Goal: Task Accomplishment & Management: Use online tool/utility

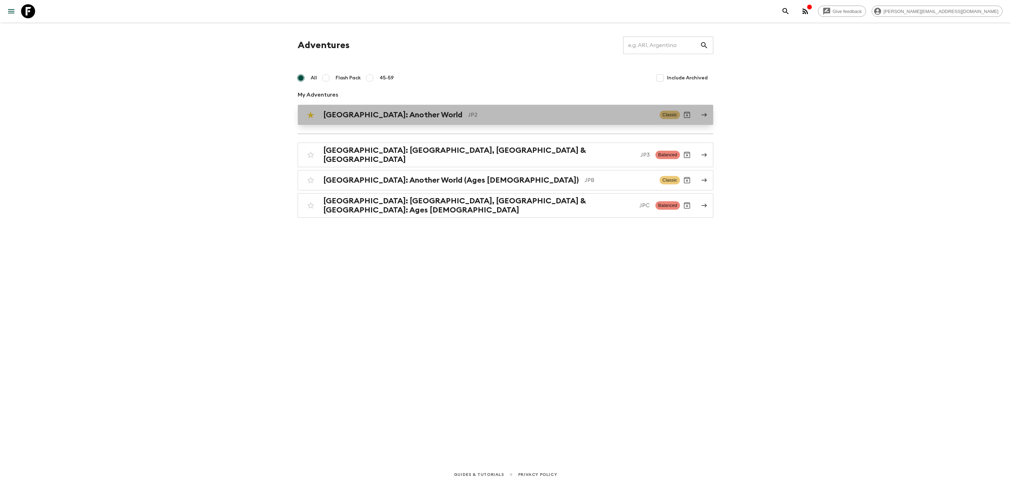
click at [369, 109] on div "[GEOGRAPHIC_DATA]: Another World JP2 Classic" at bounding box center [492, 115] width 376 height 14
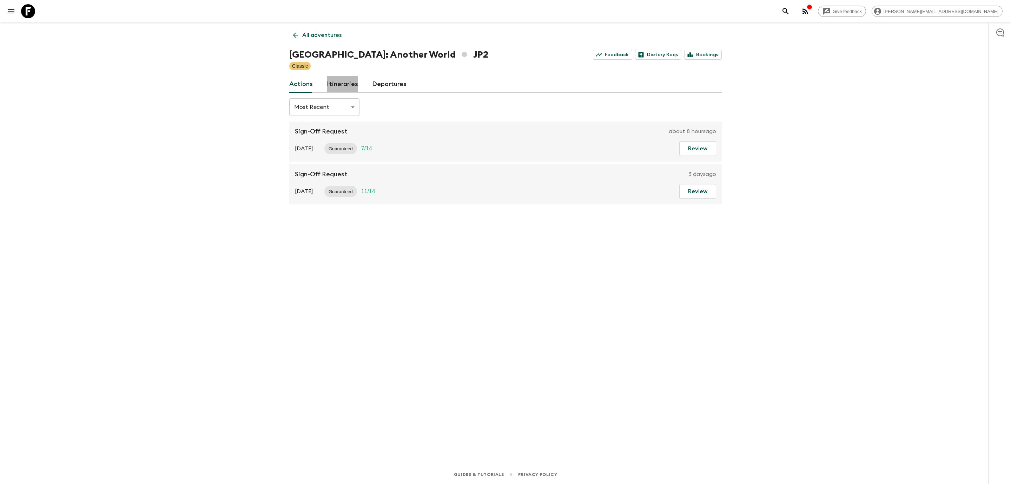
click at [343, 80] on link "Itineraries" at bounding box center [342, 84] width 31 height 17
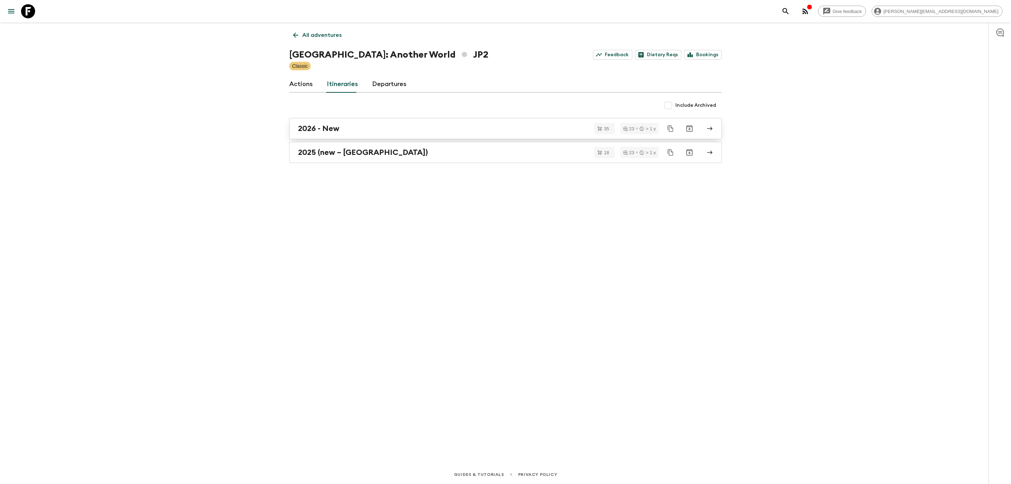
click at [368, 132] on div "2026 - New" at bounding box center [499, 128] width 402 height 9
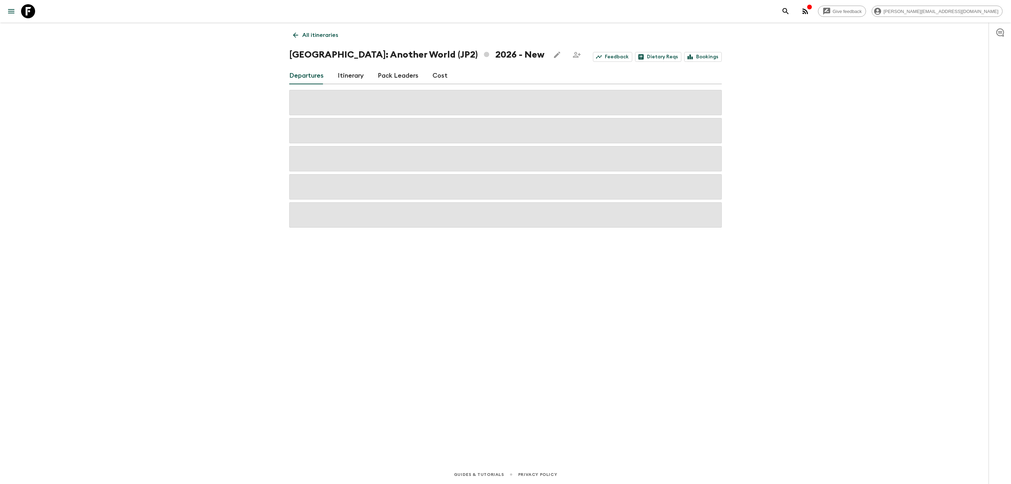
click at [342, 75] on link "Itinerary" at bounding box center [351, 75] width 26 height 17
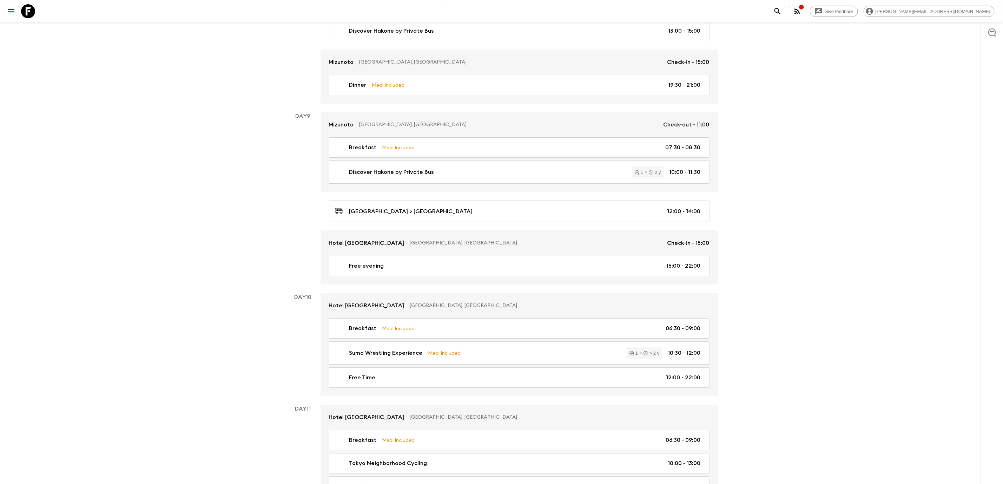
scroll to position [1991, 0]
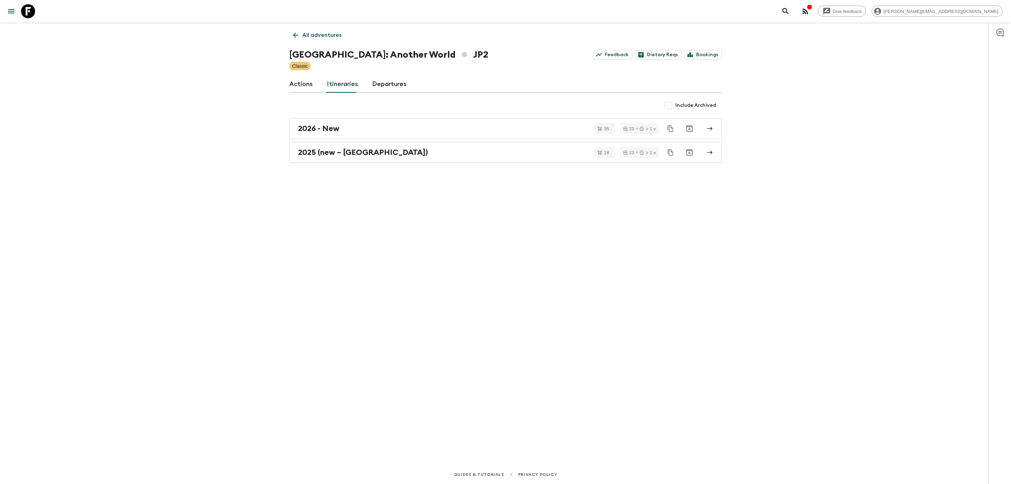
click at [291, 40] on link "All adventures" at bounding box center [317, 35] width 56 height 14
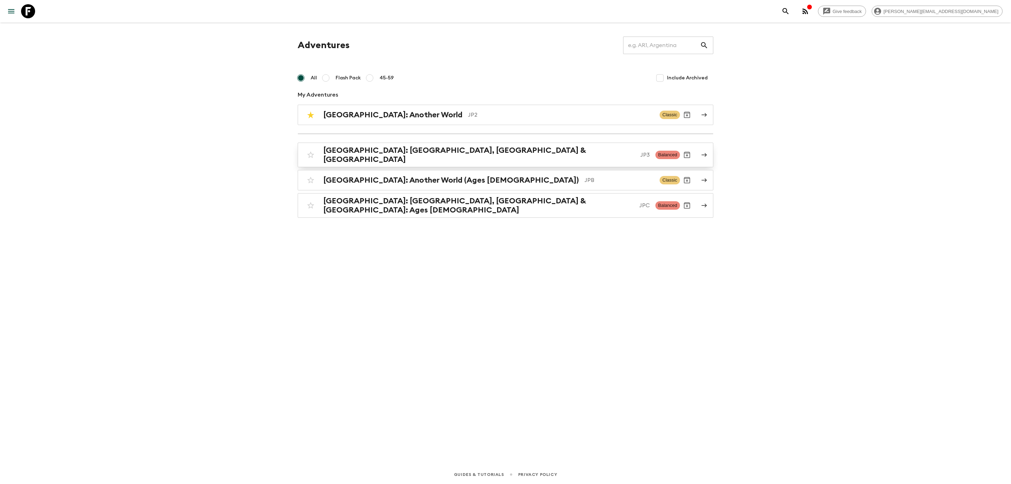
click at [373, 151] on h2 "[GEOGRAPHIC_DATA]: [GEOGRAPHIC_DATA], [GEOGRAPHIC_DATA] & [GEOGRAPHIC_DATA]" at bounding box center [478, 155] width 311 height 18
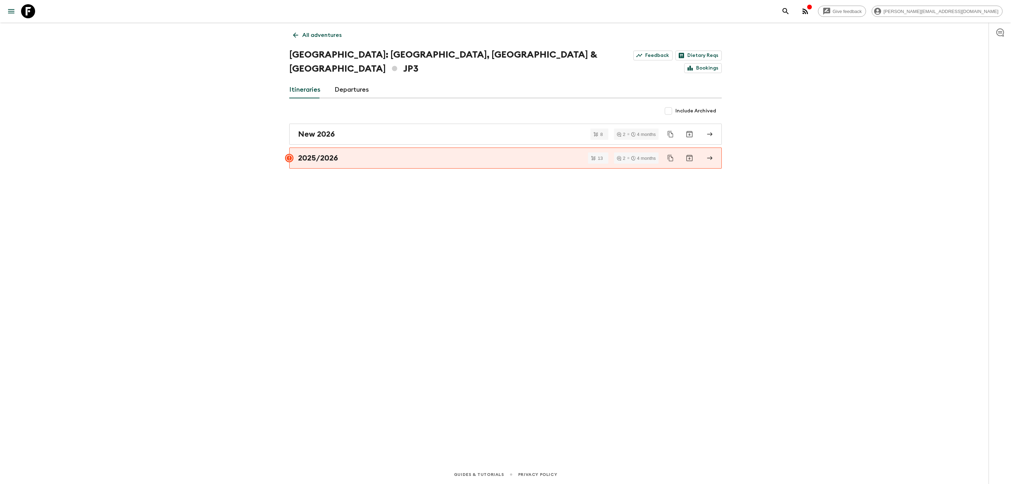
click at [347, 157] on div "All adventures [GEOGRAPHIC_DATA]: [GEOGRAPHIC_DATA], Kanazawa & [GEOGRAPHIC_DAT…" at bounding box center [505, 233] width 449 height 423
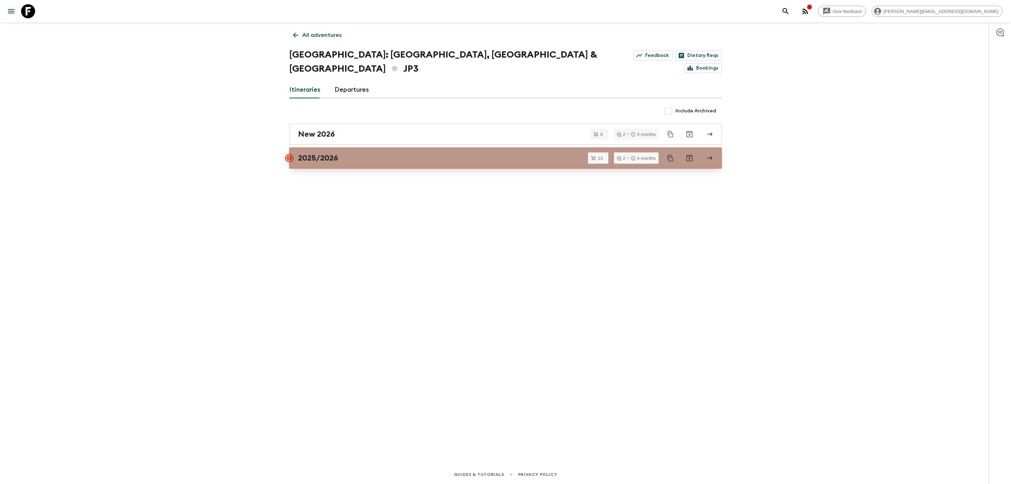
click at [349, 153] on div "2025/2026" at bounding box center [499, 157] width 402 height 9
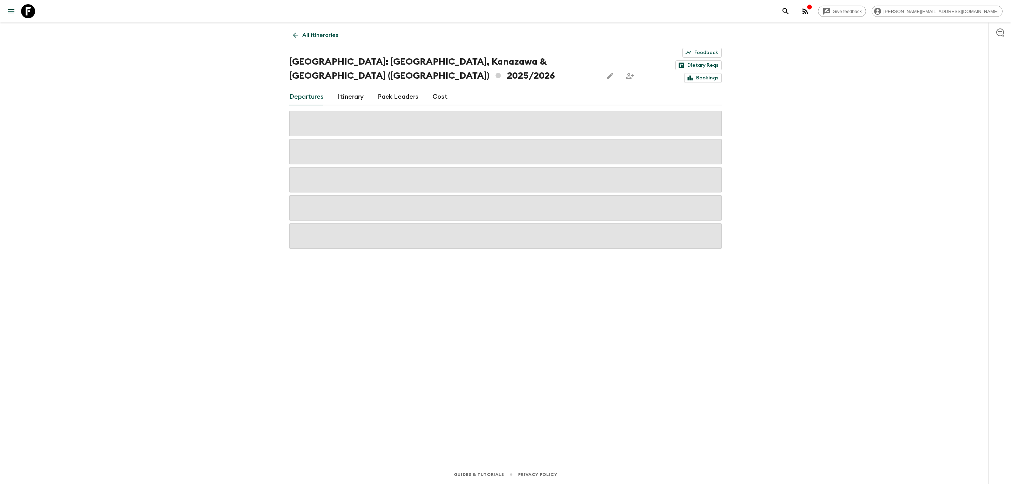
click at [426, 88] on div "Departures Itinerary Pack Leaders Cost" at bounding box center [505, 96] width 432 height 17
click at [434, 88] on link "Cost" at bounding box center [439, 96] width 15 height 17
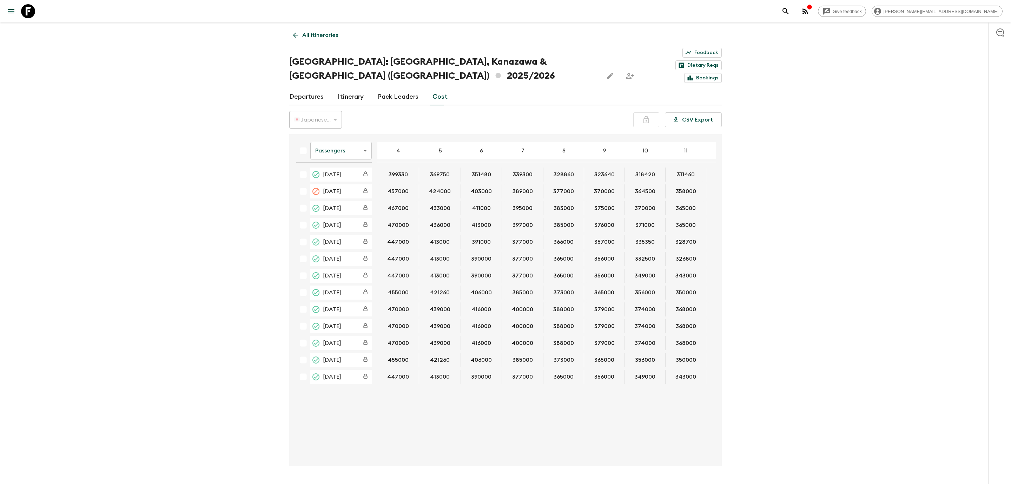
click at [291, 31] on link "All itineraries" at bounding box center [315, 35] width 53 height 14
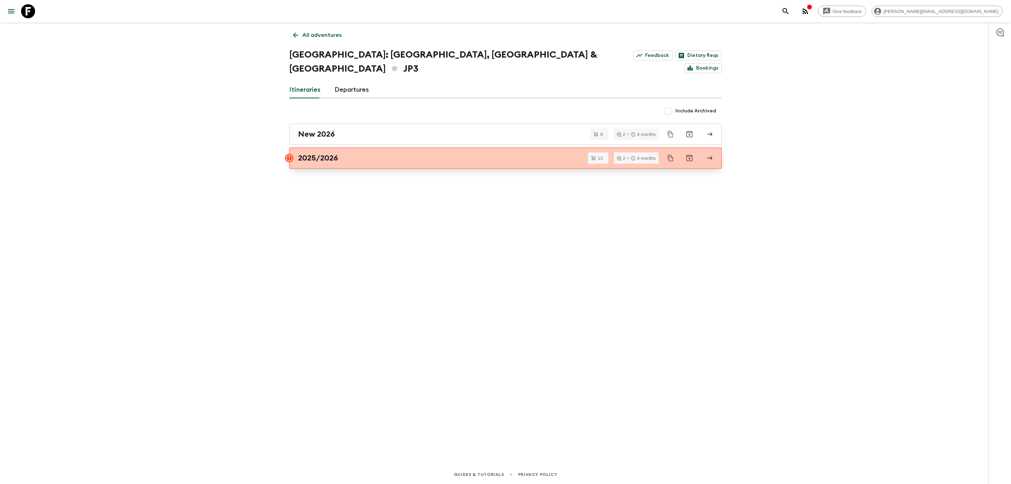
click at [326, 149] on link "2025/2026" at bounding box center [505, 157] width 432 height 21
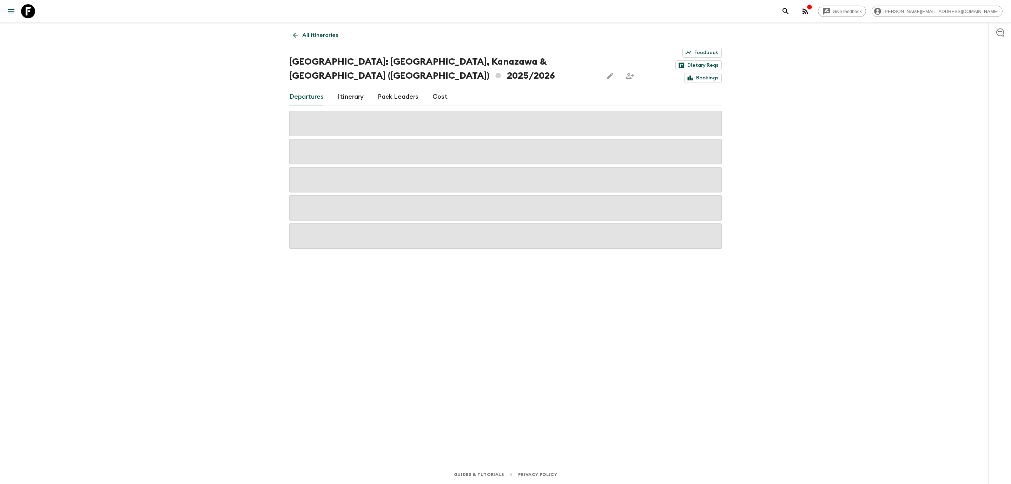
click at [351, 88] on link "Itinerary" at bounding box center [351, 96] width 26 height 17
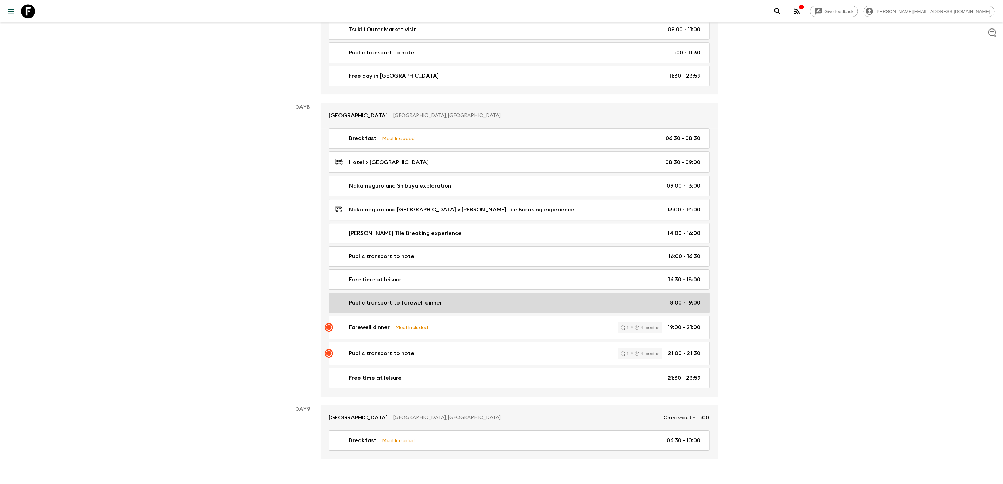
scroll to position [1527, 0]
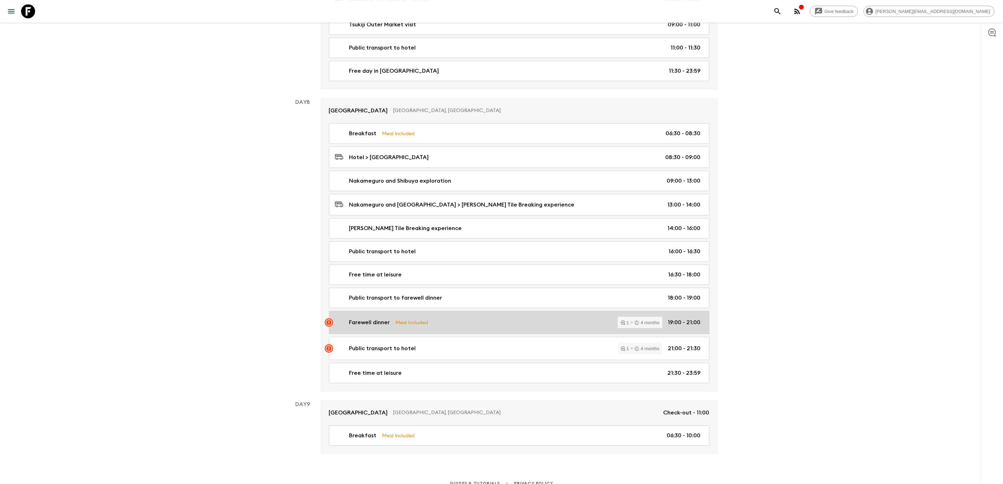
click at [329, 321] on rect at bounding box center [329, 322] width 8 height 8
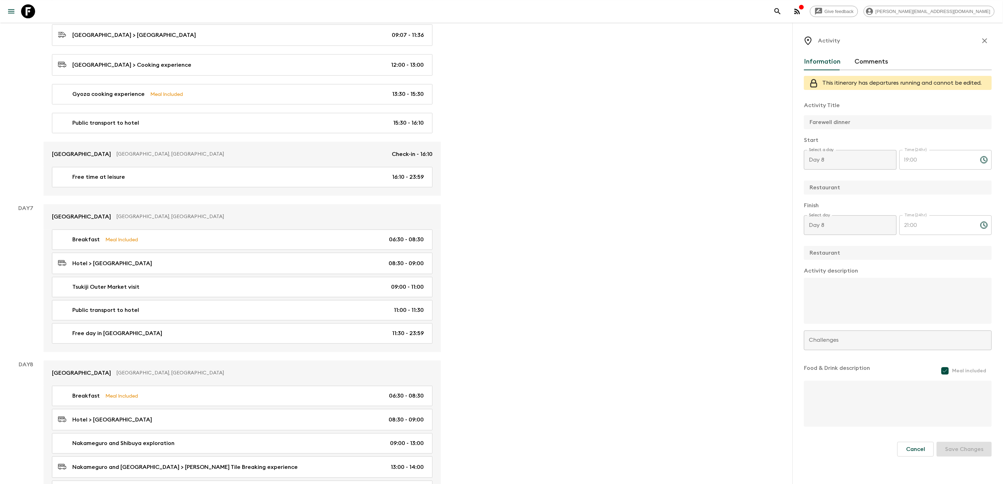
scroll to position [1170, 0]
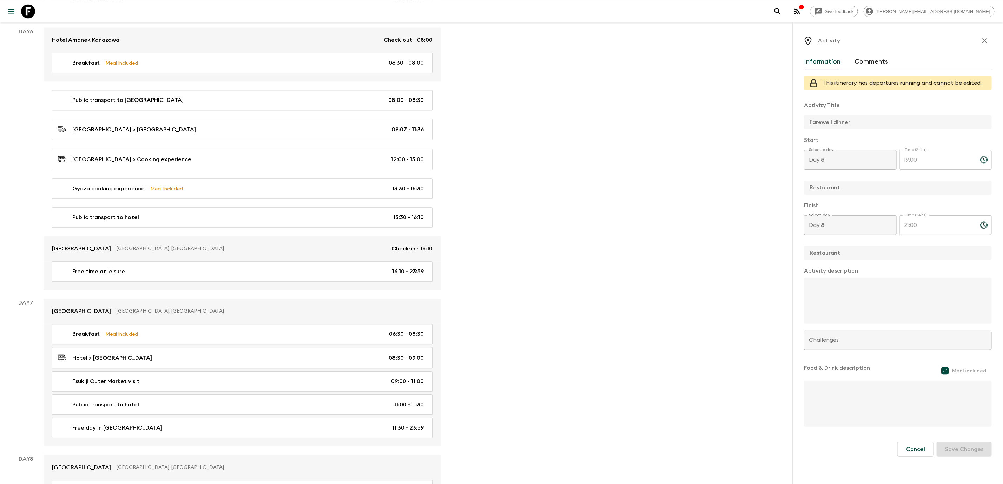
click at [862, 18] on div "Give feedback [PERSON_NAME][EMAIL_ADDRESS][DOMAIN_NAME]" at bounding box center [882, 11] width 224 height 14
click at [804, 16] on button "button" at bounding box center [797, 11] width 14 height 14
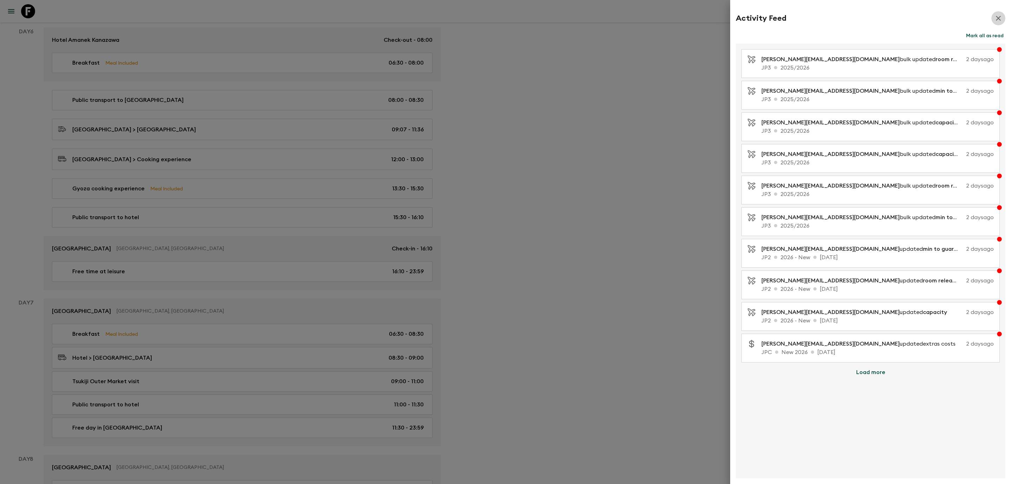
click at [995, 20] on icon "button" at bounding box center [998, 18] width 8 height 8
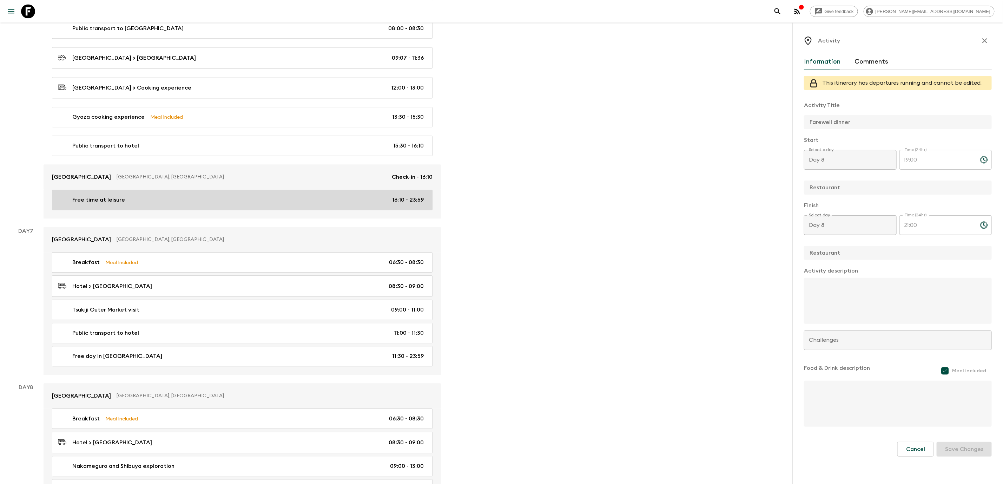
scroll to position [1223, 0]
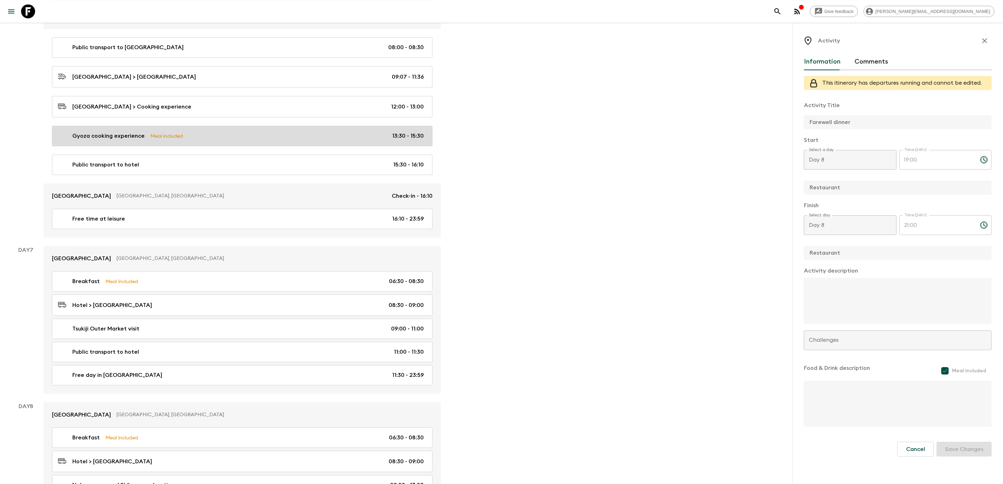
click at [138, 132] on p "Gyoza cooking experience" at bounding box center [108, 136] width 72 height 8
type input "Gyoza cooking experience"
type input "[GEOGRAPHIC_DATA]"
type textarea "Unleash your inner chef with a hands-on Gyoza Cooking Class in the heart of [GE…"
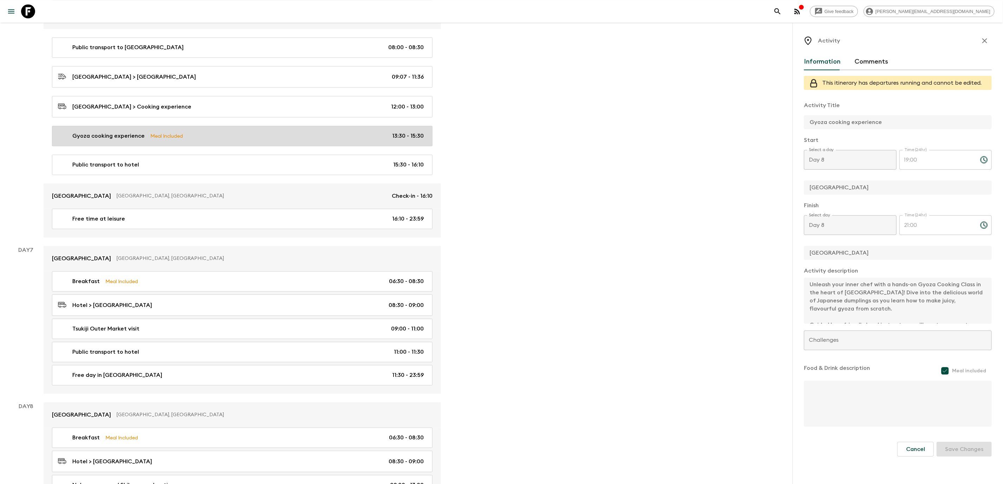
type input "Day 6"
type input "13:30"
type input "Day 6"
type input "15:30"
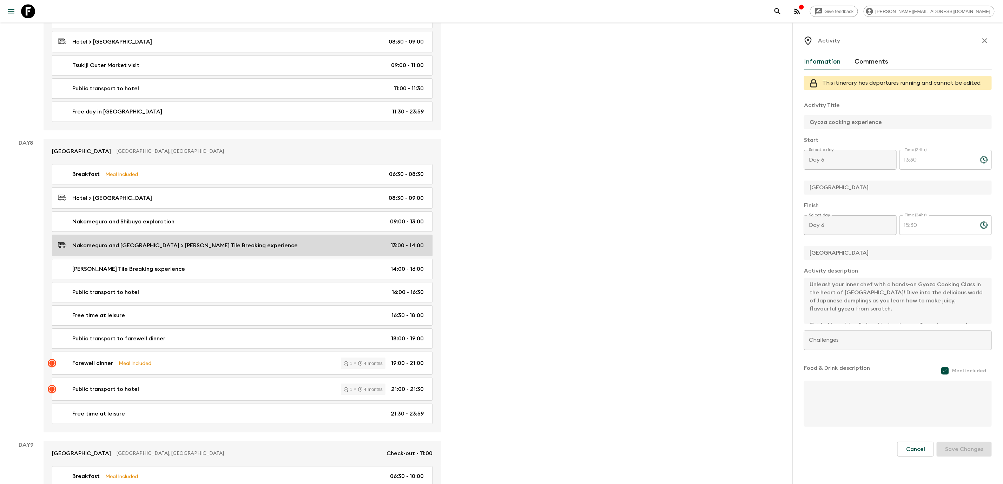
scroll to position [1539, 0]
